Goal: Task Accomplishment & Management: Use online tool/utility

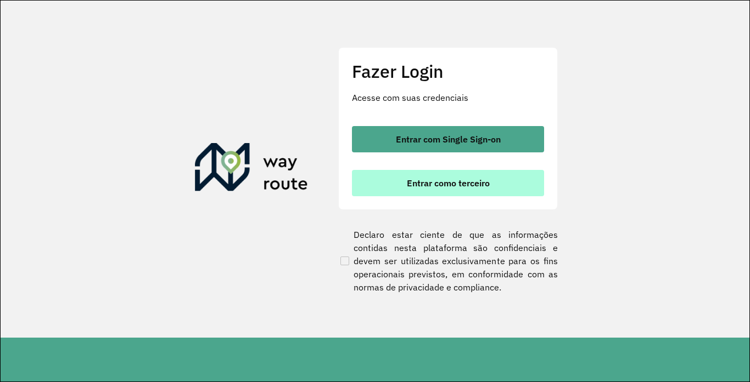
click at [413, 184] on span "Entrar como terceiro" at bounding box center [448, 183] width 83 height 9
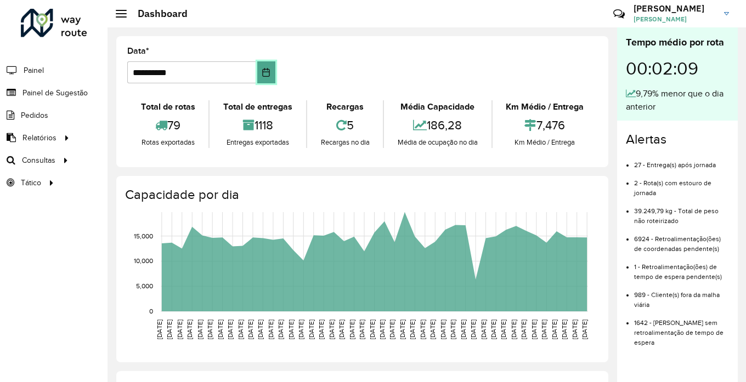
click at [263, 78] on button "Choose Date" at bounding box center [266, 72] width 18 height 22
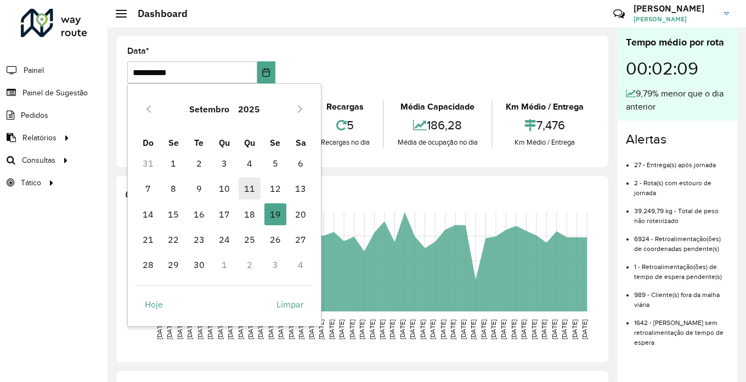
click at [252, 192] on span "11" at bounding box center [250, 189] width 22 height 22
type input "**********"
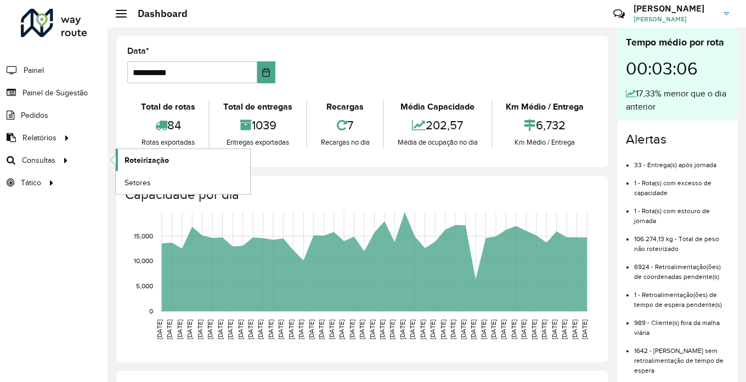
click at [173, 163] on link "Roteirização" at bounding box center [183, 160] width 134 height 22
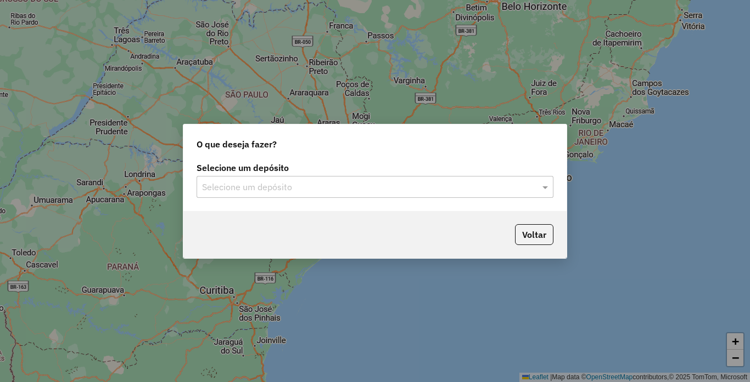
click at [255, 185] on input "text" at bounding box center [364, 187] width 324 height 13
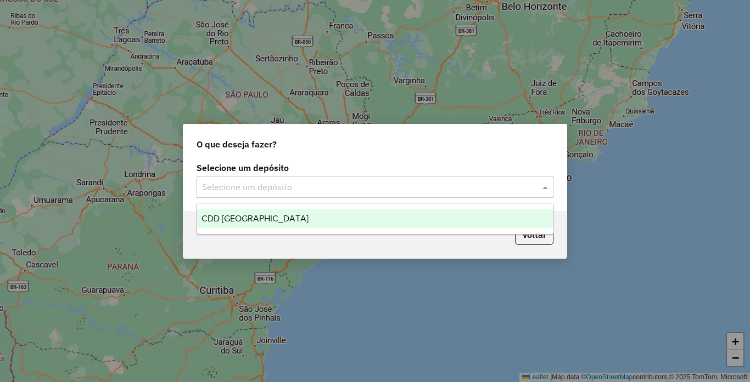
click at [239, 221] on span "CDD [GEOGRAPHIC_DATA]" at bounding box center [254, 218] width 107 height 9
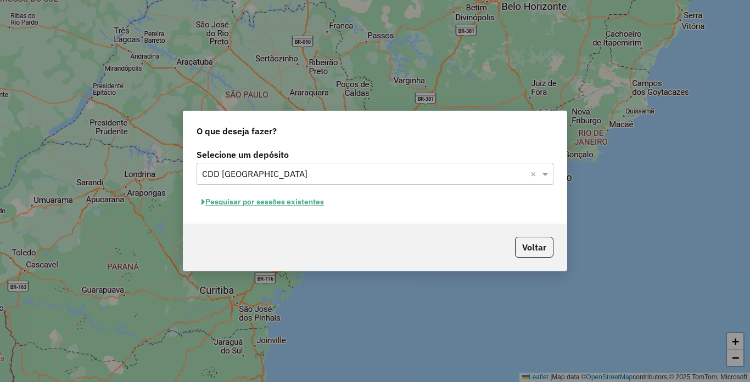
click at [279, 205] on button "Pesquisar por sessões existentes" at bounding box center [262, 202] width 132 height 17
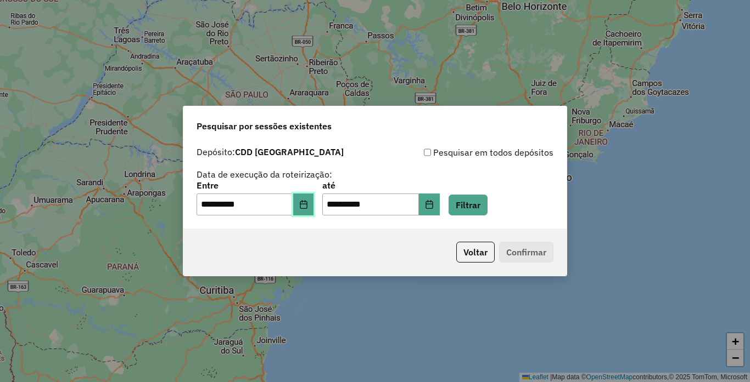
click at [314, 206] on button "Choose Date" at bounding box center [303, 205] width 21 height 22
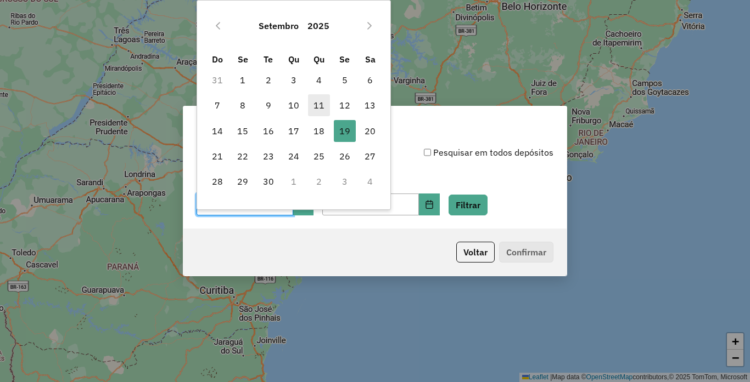
click at [322, 100] on span "11" at bounding box center [319, 105] width 22 height 22
type input "**********"
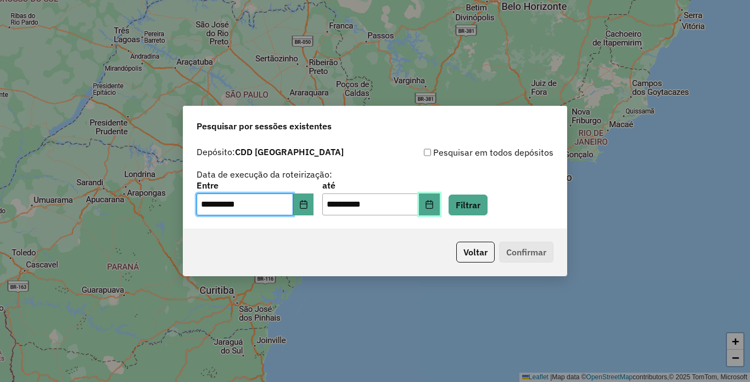
click at [440, 209] on button "Choose Date" at bounding box center [429, 205] width 21 height 22
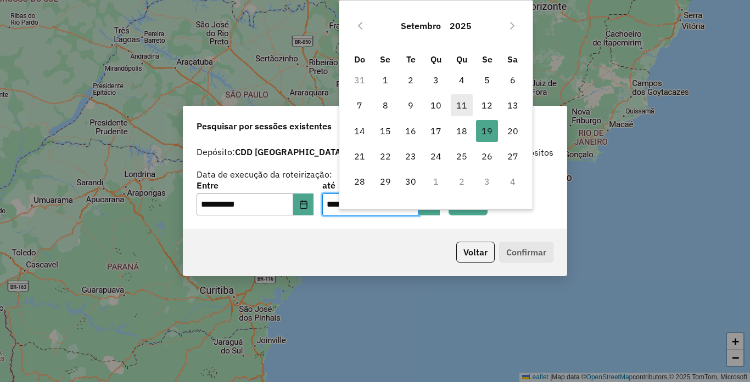
click at [464, 109] on span "11" at bounding box center [462, 105] width 22 height 22
type input "**********"
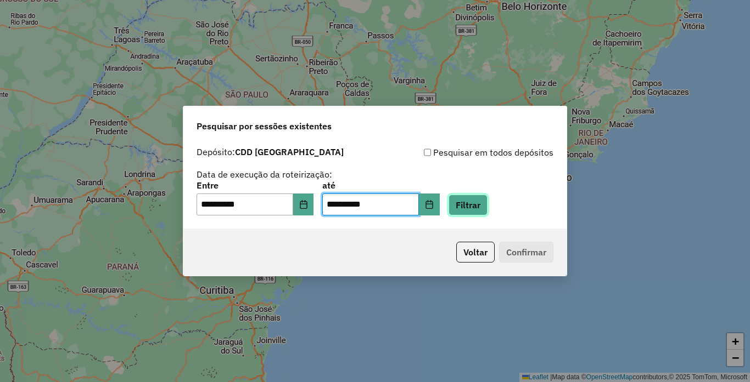
click at [487, 204] on button "Filtrar" at bounding box center [467, 205] width 39 height 21
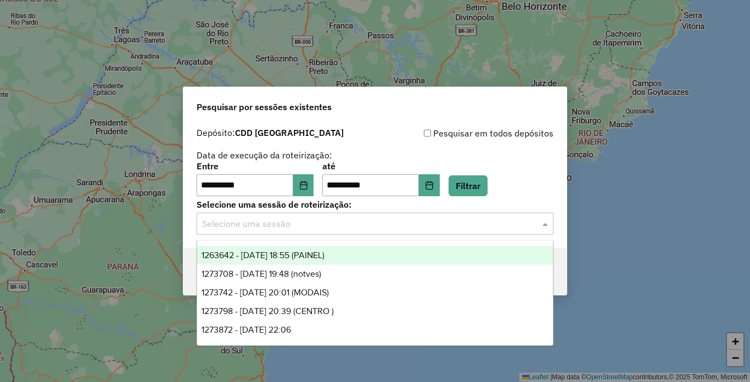
click at [404, 226] on input "text" at bounding box center [364, 224] width 324 height 13
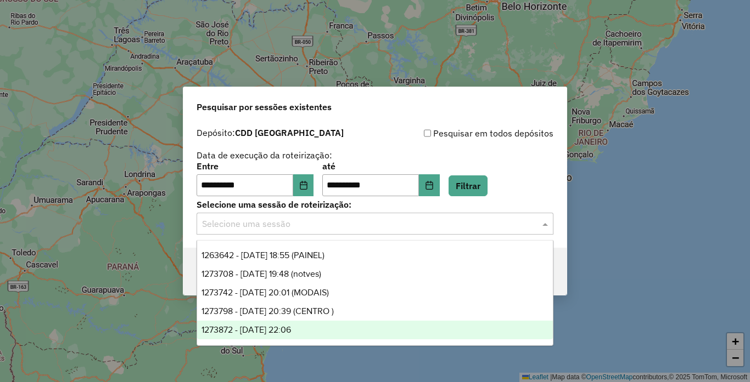
click at [274, 330] on span "1273872 - 11/09/2025 22:06" at bounding box center [245, 329] width 89 height 9
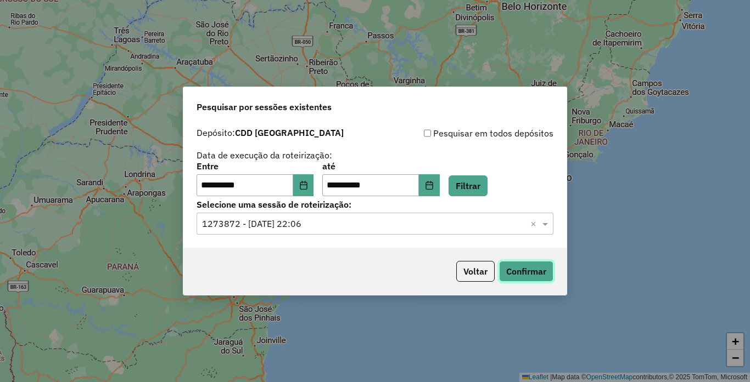
click at [528, 277] on button "Confirmar" at bounding box center [526, 271] width 54 height 21
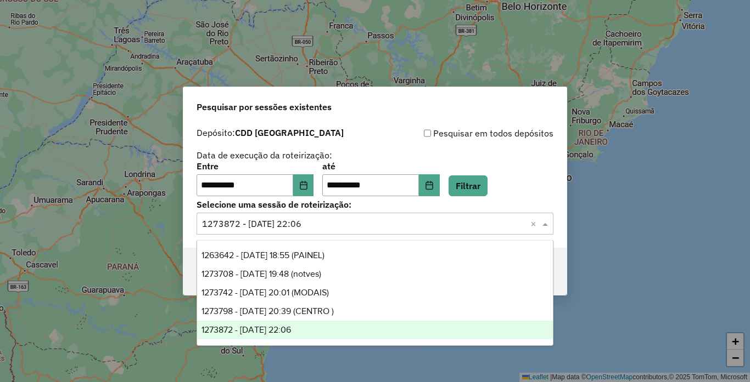
click at [542, 228] on span at bounding box center [546, 223] width 14 height 13
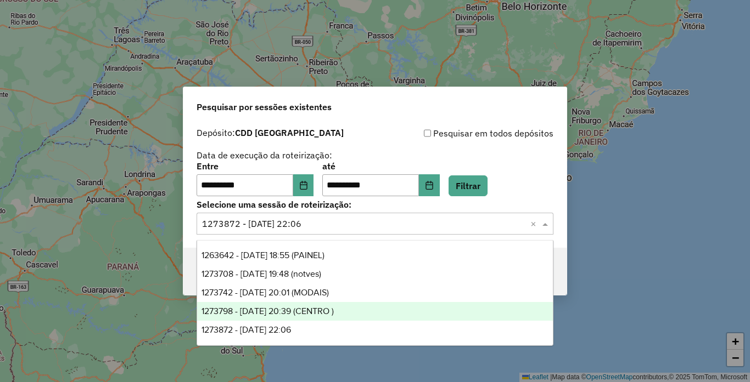
click at [318, 311] on span "1273798 - 11/09/2025 20:39 (CENTRO )" at bounding box center [267, 311] width 132 height 9
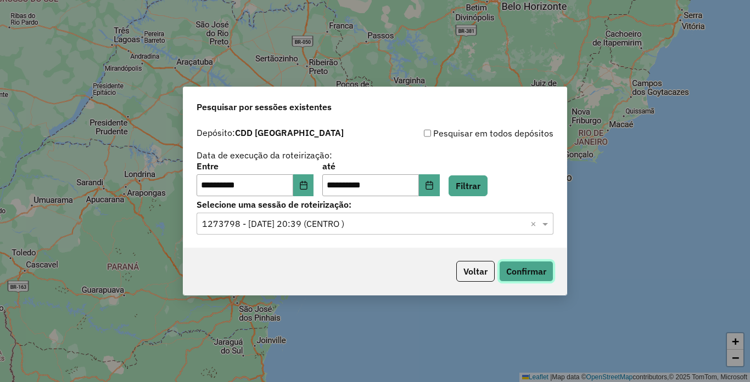
click at [527, 273] on button "Confirmar" at bounding box center [526, 271] width 54 height 21
click at [314, 185] on button "Choose Date" at bounding box center [303, 185] width 21 height 22
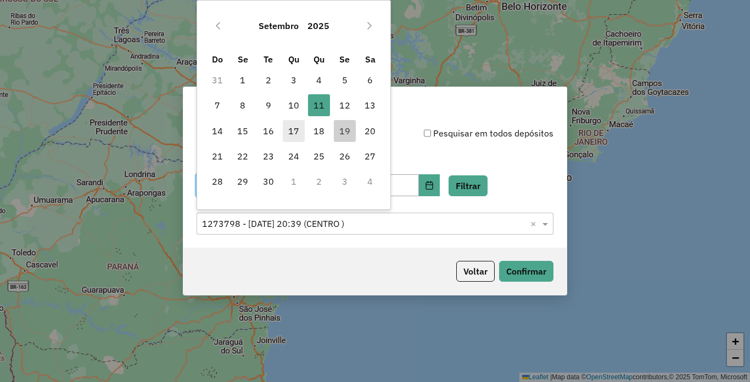
click at [301, 131] on span "17" at bounding box center [294, 131] width 22 height 22
type input "**********"
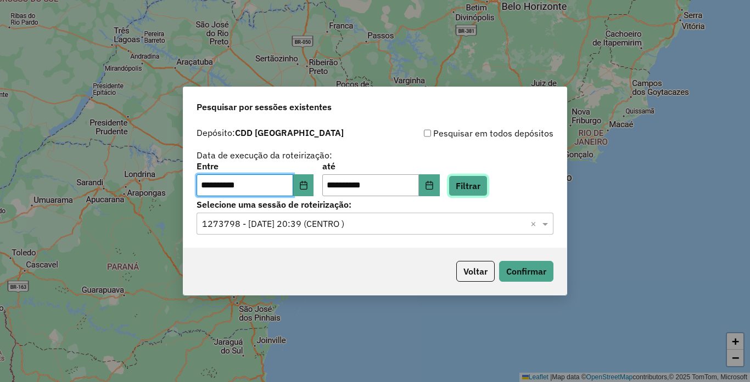
click at [487, 189] on button "Filtrar" at bounding box center [467, 186] width 39 height 21
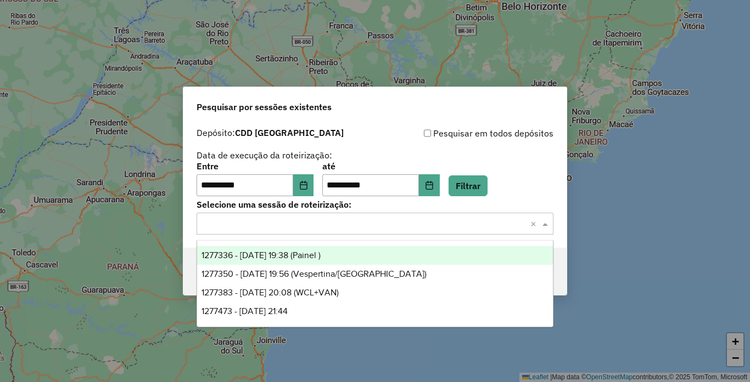
click at [396, 224] on input "text" at bounding box center [364, 224] width 324 height 13
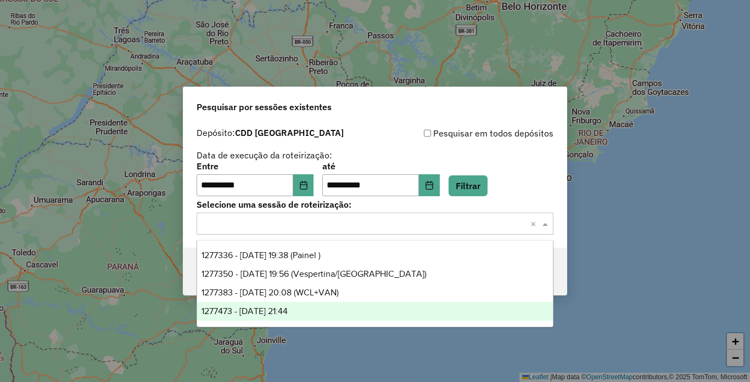
drag, startPoint x: 296, startPoint y: 310, endPoint x: 306, endPoint y: 308, distance: 10.0
click at [288, 308] on span "1277473 - 17/09/2025 21:44" at bounding box center [244, 311] width 86 height 9
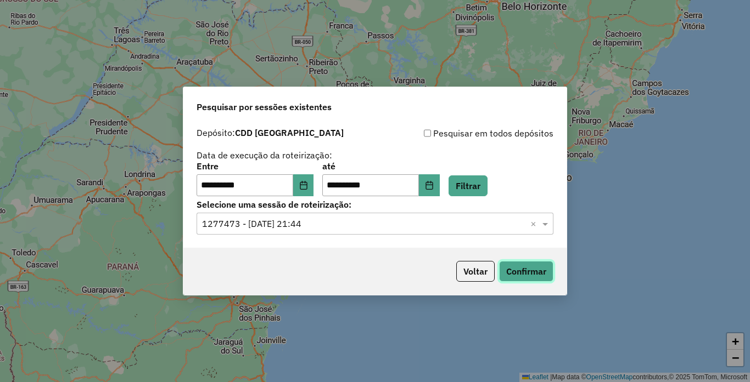
click at [508, 271] on button "Confirmar" at bounding box center [526, 271] width 54 height 21
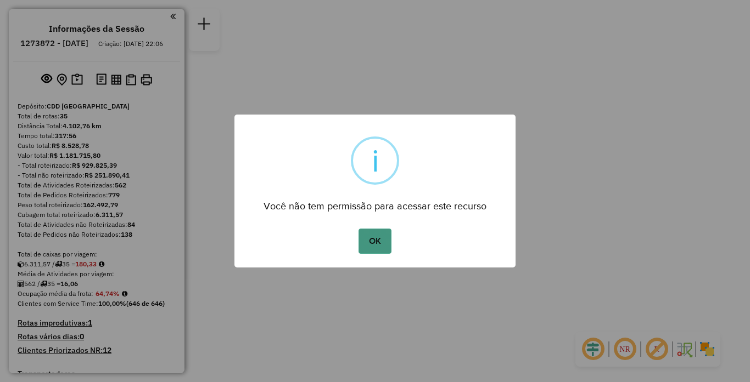
click at [388, 244] on button "OK" at bounding box center [374, 241] width 32 height 25
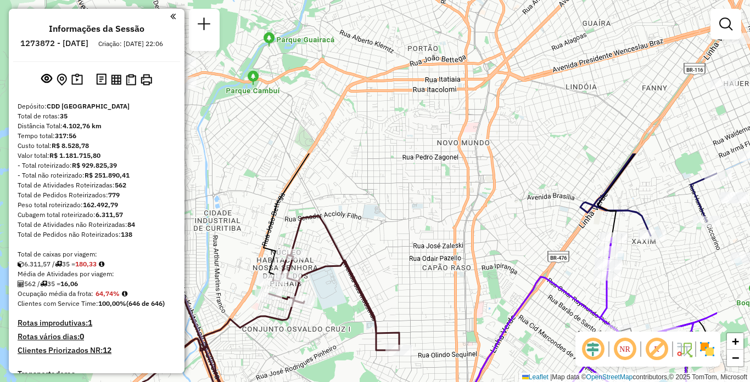
drag, startPoint x: 416, startPoint y: 136, endPoint x: 589, endPoint y: 128, distance: 173.0
click at [311, 328] on div "Janela de atendimento Grade de atendimento Capacidade Transportadoras Veículos …" at bounding box center [375, 191] width 750 height 382
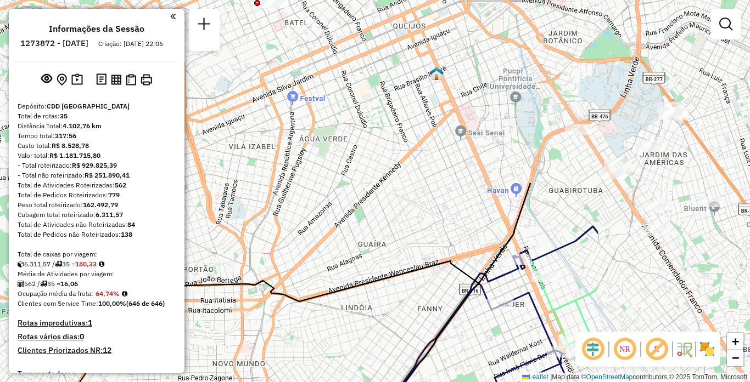
drag, startPoint x: 474, startPoint y: 213, endPoint x: 378, endPoint y: 322, distance: 145.0
click at [378, 322] on div "Janela de atendimento Grade de atendimento Capacidade Transportadoras Veículos …" at bounding box center [375, 191] width 750 height 382
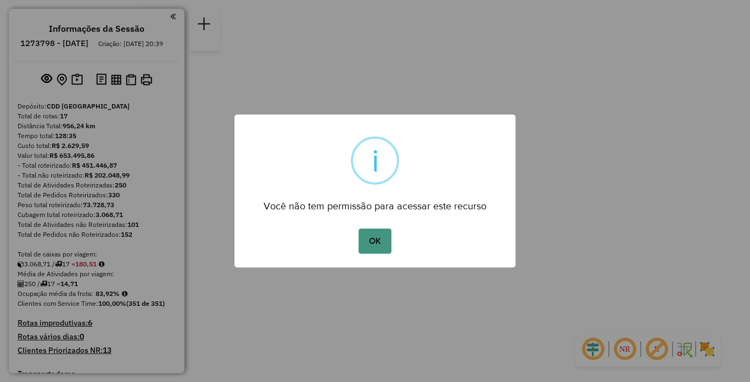
click at [374, 241] on button "OK" at bounding box center [374, 241] width 32 height 25
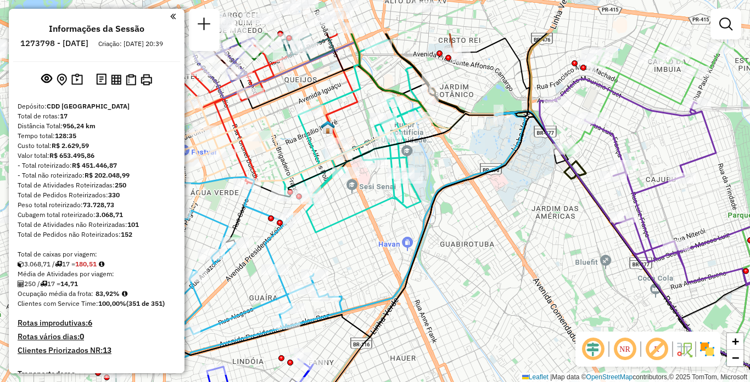
drag, startPoint x: 359, startPoint y: 80, endPoint x: 452, endPoint y: 150, distance: 115.6
click at [452, 150] on div "Janela de atendimento Grade de atendimento Capacidade Transportadoras Veículos …" at bounding box center [375, 191] width 750 height 382
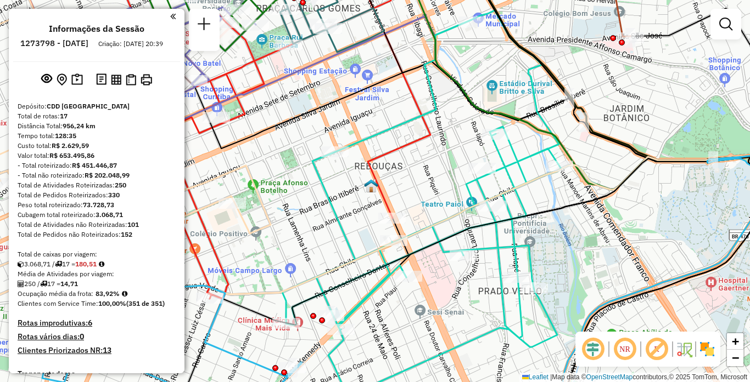
drag, startPoint x: 234, startPoint y: 159, endPoint x: 281, endPoint y: 165, distance: 47.5
click at [281, 165] on div "Janela de atendimento Grade de atendimento Capacidade Transportadoras Veículos …" at bounding box center [375, 191] width 750 height 382
select select "**********"
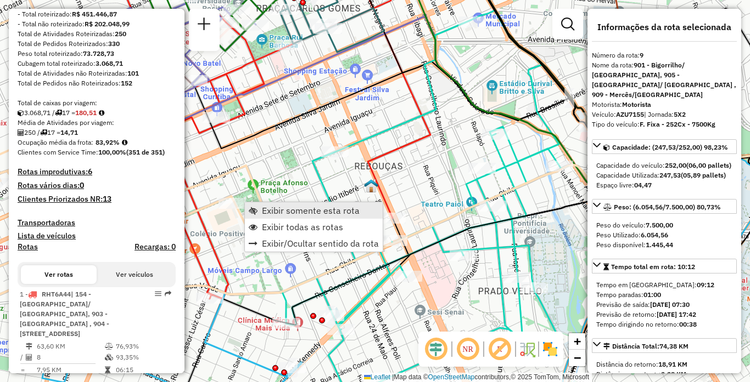
scroll to position [1011, 0]
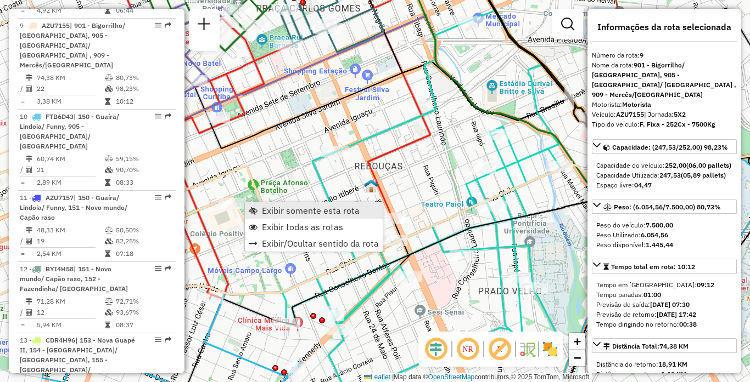
click at [295, 212] on span "Exibir somente esta rota" at bounding box center [311, 210] width 98 height 9
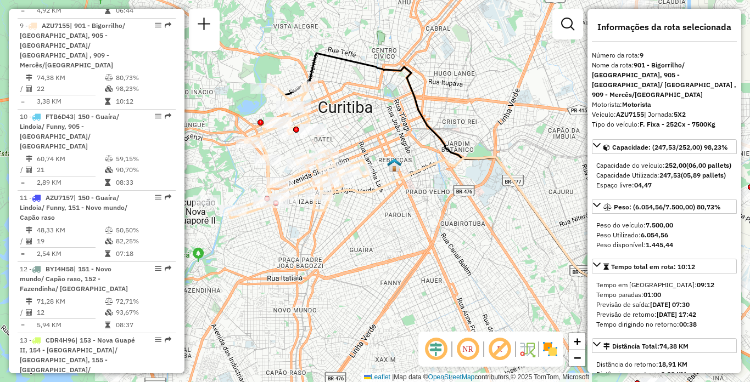
drag, startPoint x: 251, startPoint y: 225, endPoint x: 352, endPoint y: 233, distance: 101.8
click at [352, 233] on div "Janela de atendimento Grade de atendimento Capacidade Transportadoras Veículos …" at bounding box center [375, 191] width 750 height 382
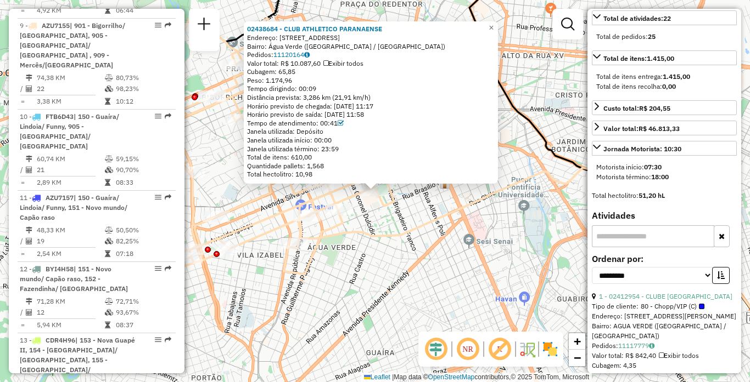
scroll to position [384, 0]
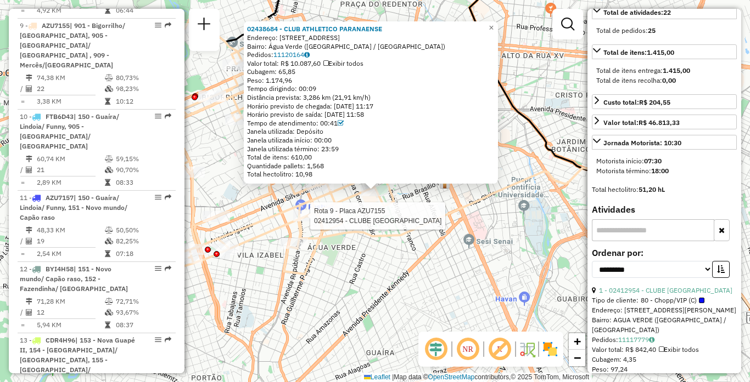
click at [306, 222] on div at bounding box center [306, 216] width 27 height 11
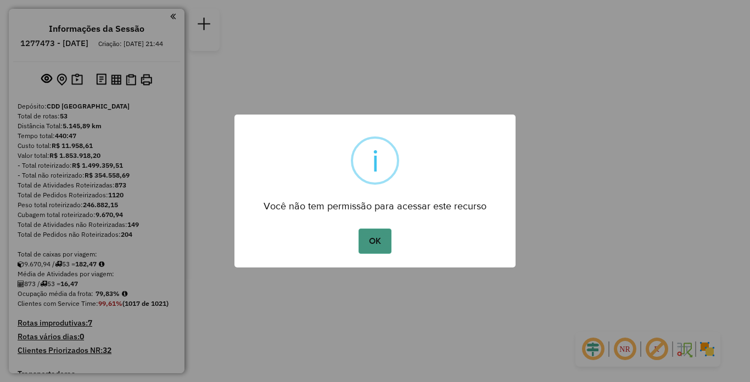
click at [384, 241] on button "OK" at bounding box center [374, 241] width 32 height 25
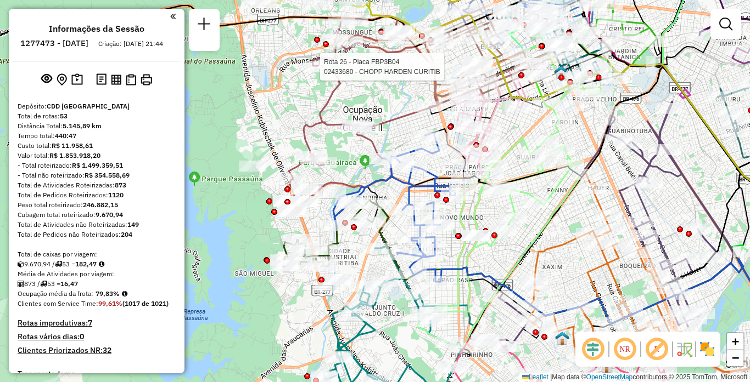
select select "**********"
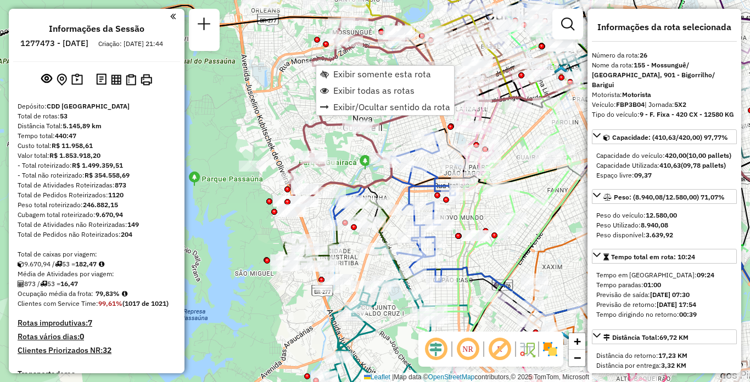
scroll to position [2095, 0]
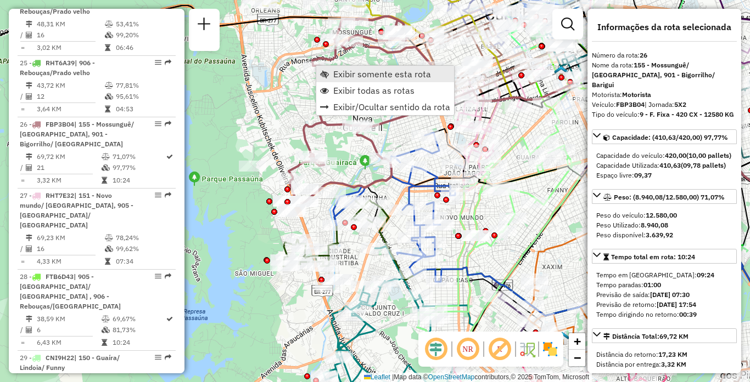
click at [333, 72] on link "Exibir somente esta rota" at bounding box center [385, 74] width 138 height 16
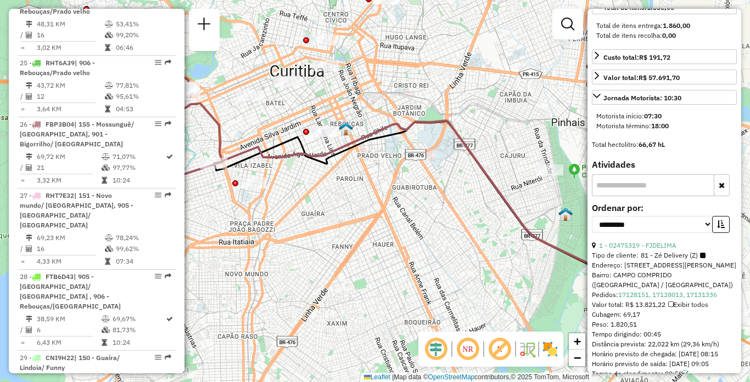
scroll to position [439, 0]
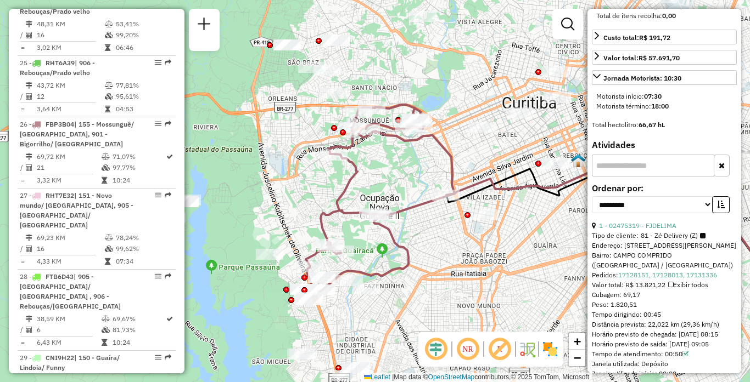
drag, startPoint x: 249, startPoint y: 211, endPoint x: 481, endPoint y: 243, distance: 234.3
click at [481, 243] on div "Janela de atendimento Grade de atendimento Capacidade Transportadoras Veículos …" at bounding box center [375, 191] width 750 height 382
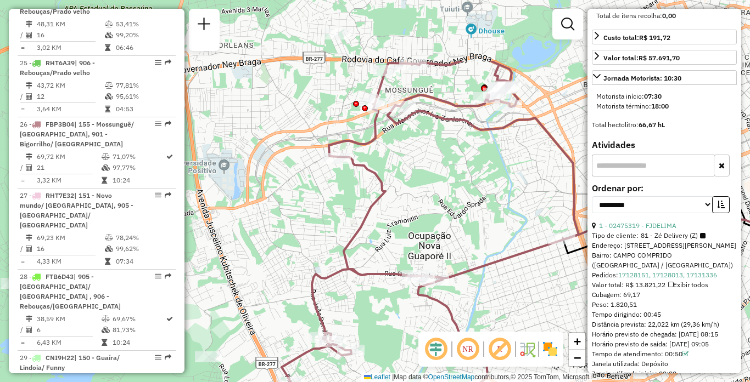
drag, startPoint x: 469, startPoint y: 110, endPoint x: 477, endPoint y: 209, distance: 99.7
click at [477, 209] on div "Janela de atendimento Grade de atendimento Capacidade Transportadoras Veículos …" at bounding box center [375, 191] width 750 height 382
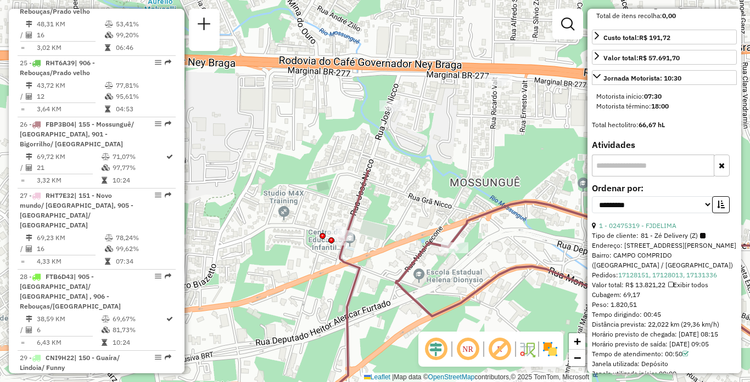
drag, startPoint x: 418, startPoint y: 26, endPoint x: 376, endPoint y: 224, distance: 202.5
click at [375, 226] on div "Janela de atendimento Grade de atendimento Capacidade Transportadoras Veículos …" at bounding box center [375, 191] width 750 height 382
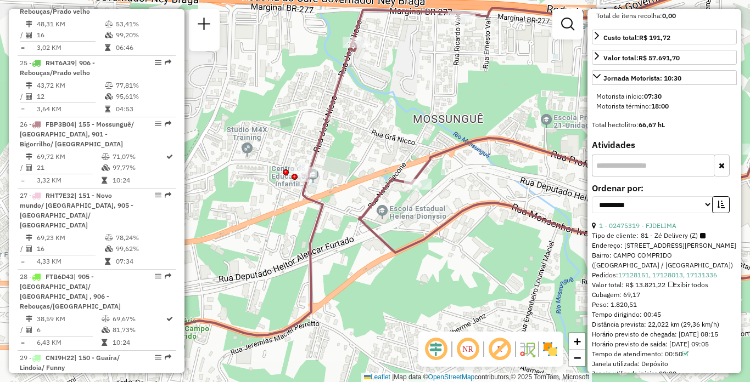
drag, startPoint x: 395, startPoint y: 318, endPoint x: 357, endPoint y: 263, distance: 67.0
click at [357, 263] on div "Janela de atendimento Grade de atendimento Capacidade Transportadoras Veículos …" at bounding box center [375, 191] width 750 height 382
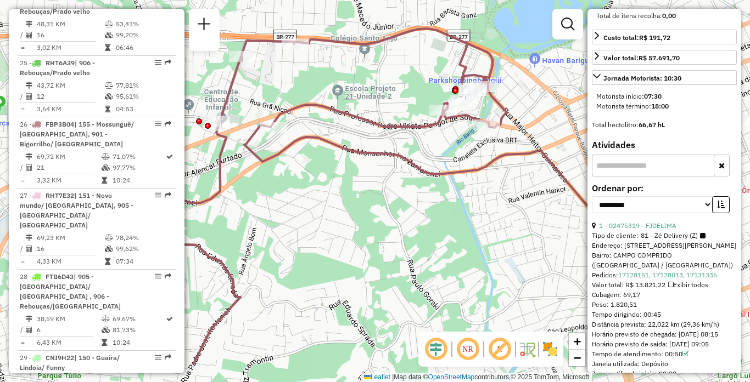
drag, startPoint x: 485, startPoint y: 301, endPoint x: 335, endPoint y: 247, distance: 159.4
click at [335, 247] on div "Janela de atendimento Grade de atendimento Capacidade Transportadoras Veículos …" at bounding box center [375, 191] width 750 height 382
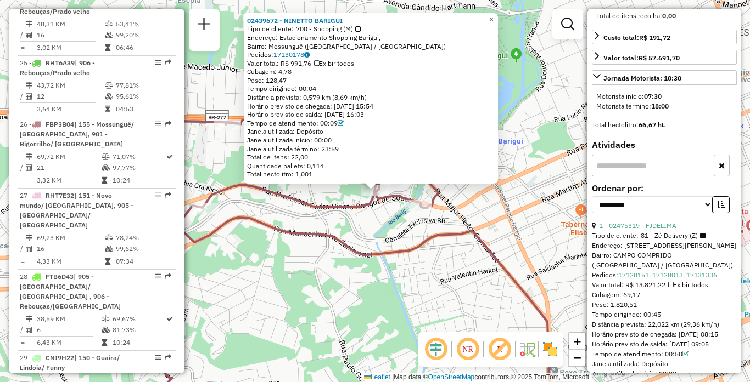
click at [498, 18] on link "×" at bounding box center [491, 19] width 13 height 13
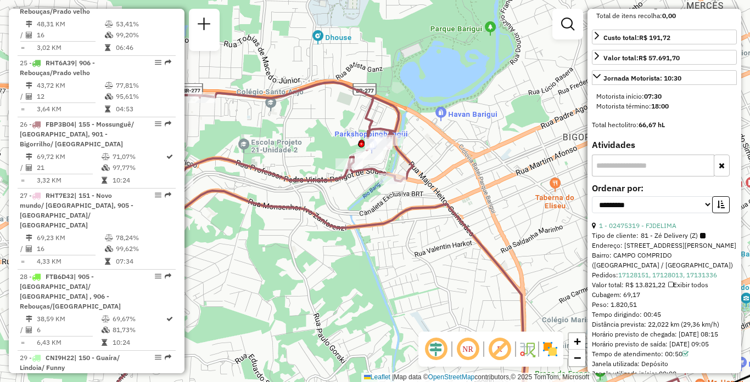
drag, startPoint x: 515, startPoint y: 223, endPoint x: 489, endPoint y: 196, distance: 37.3
click at [489, 196] on div "Janela de atendimento Grade de atendimento Capacidade Transportadoras Veículos …" at bounding box center [375, 191] width 750 height 382
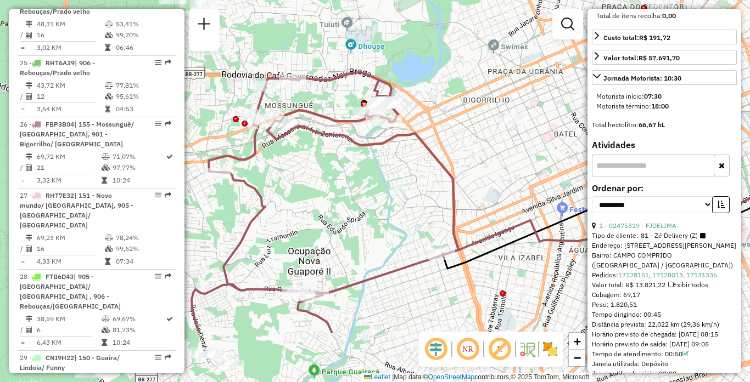
drag, startPoint x: 388, startPoint y: 273, endPoint x: 379, endPoint y: 186, distance: 87.1
click at [379, 186] on div "Janela de atendimento Grade de atendimento Capacidade Transportadoras Veículos …" at bounding box center [375, 191] width 750 height 382
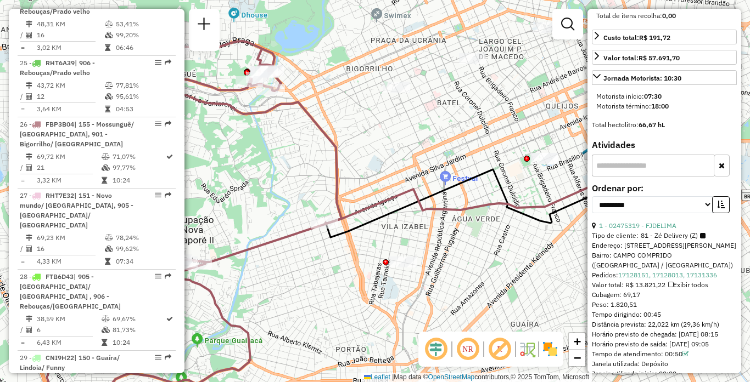
drag, startPoint x: 505, startPoint y: 139, endPoint x: 388, endPoint y: 108, distance: 121.0
click at [388, 108] on div "Janela de atendimento Grade de atendimento Capacidade Transportadoras Veículos …" at bounding box center [375, 191] width 750 height 382
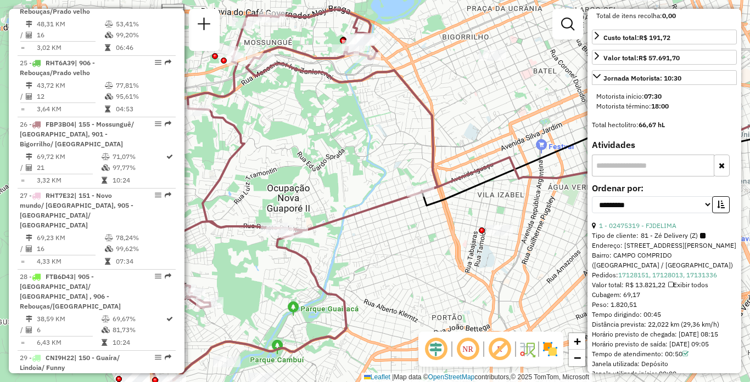
drag, startPoint x: 291, startPoint y: 263, endPoint x: 387, endPoint y: 231, distance: 101.2
click at [387, 231] on div "Janela de atendimento Grade de atendimento Capacidade Transportadoras Veículos …" at bounding box center [375, 191] width 750 height 382
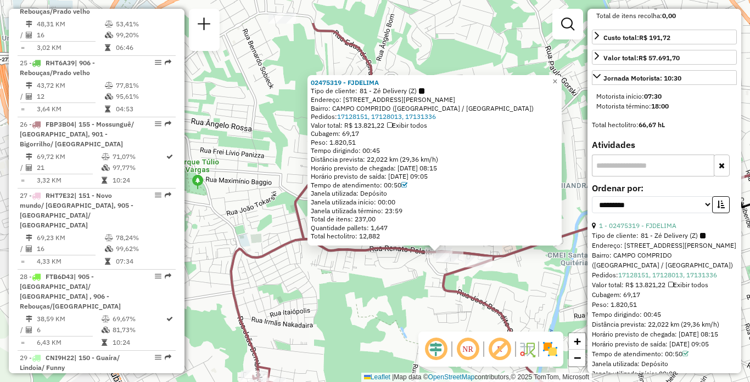
drag, startPoint x: 236, startPoint y: 218, endPoint x: 300, endPoint y: 279, distance: 88.5
click at [300, 279] on div "02475319 - FJDELIMA Tipo de cliente: 81 - Zé Delivery (Z) Endereço: [STREET_ADD…" at bounding box center [375, 191] width 750 height 382
